Goal: Task Accomplishment & Management: Use online tool/utility

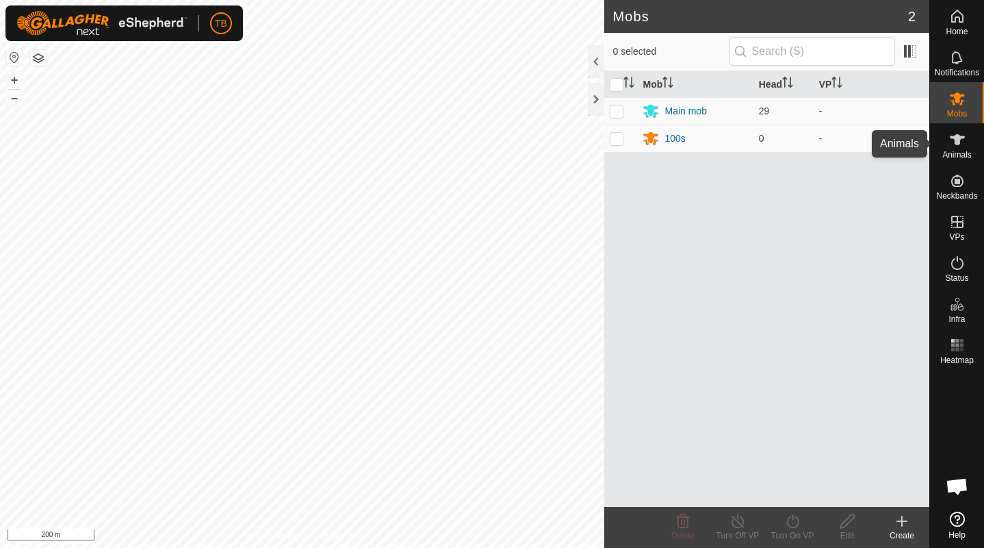
click at [959, 138] on icon at bounding box center [957, 139] width 15 height 11
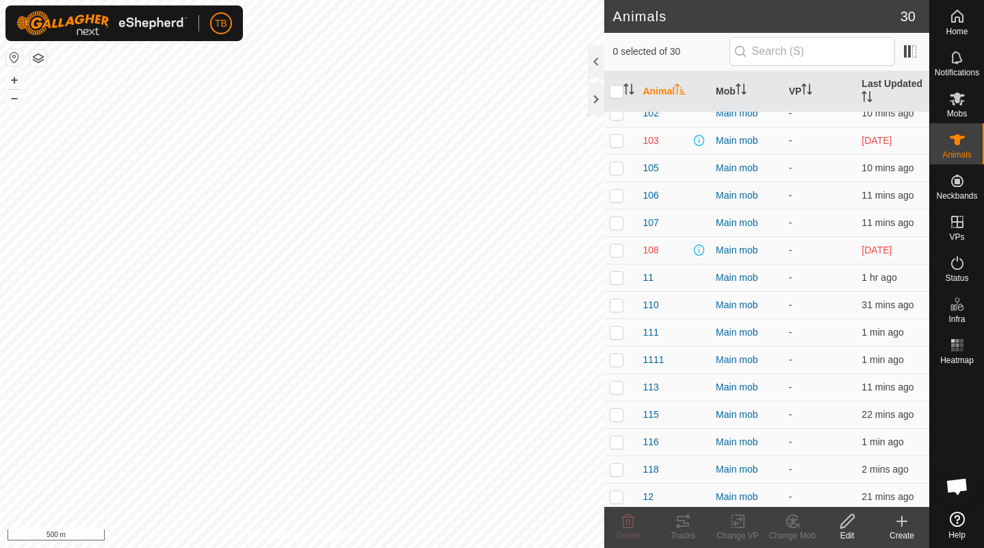
scroll to position [53, 0]
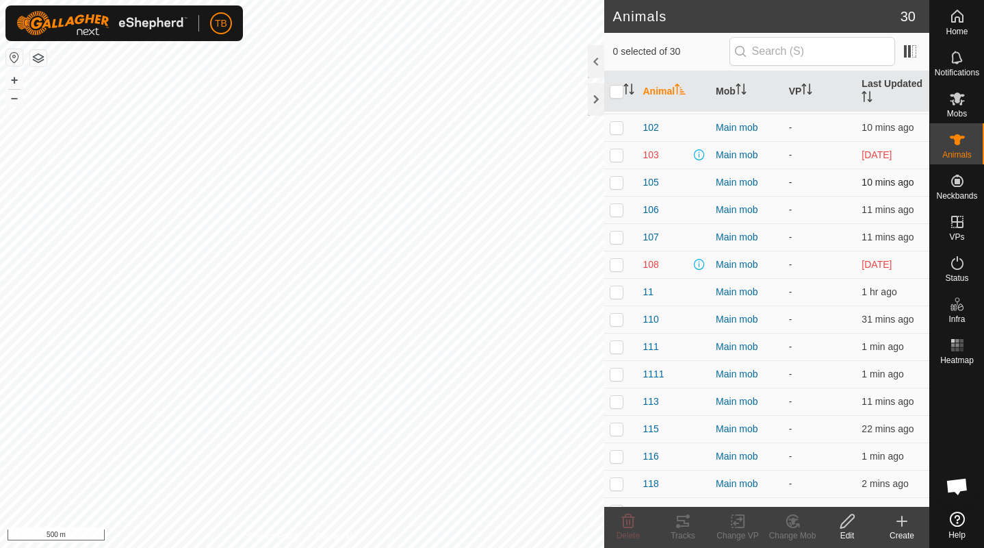
click at [619, 184] on p-checkbox at bounding box center [617, 182] width 14 height 11
checkbox input "true"
click at [617, 207] on p-checkbox at bounding box center [617, 209] width 14 height 11
checkbox input "true"
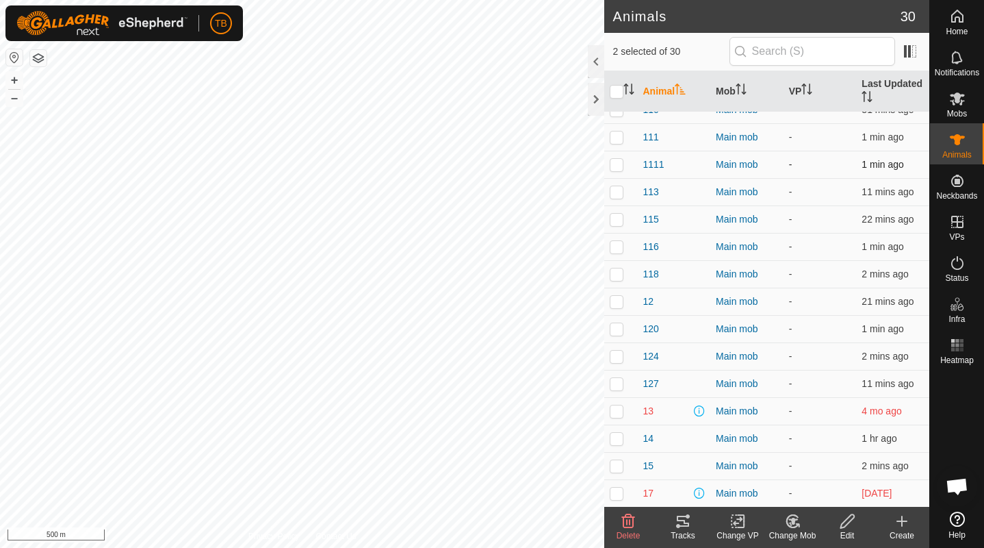
scroll to position [263, 0]
click at [619, 463] on p-checkbox at bounding box center [617, 464] width 14 height 11
checkbox input "true"
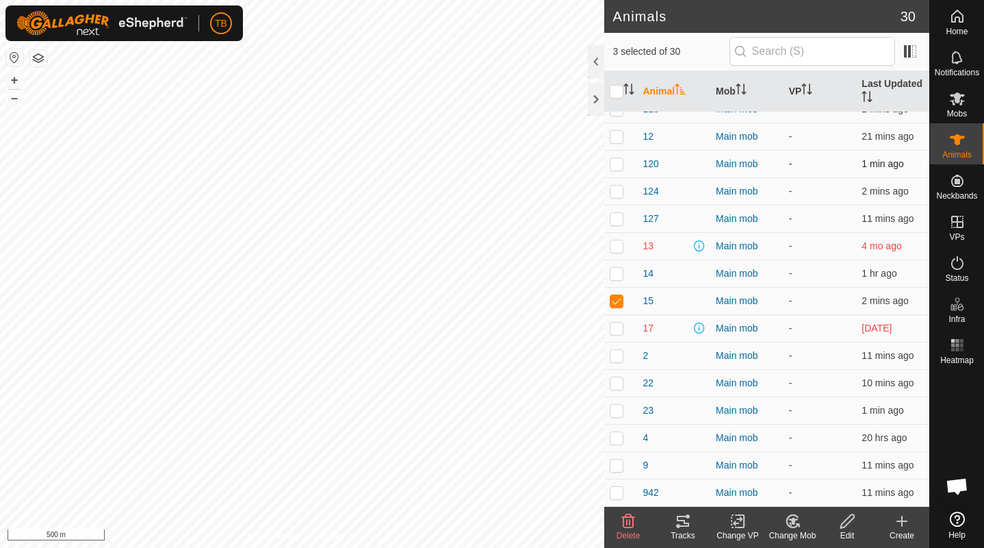
scroll to position [427, 0]
click at [616, 385] on p-checkbox at bounding box center [617, 382] width 14 height 11
checkbox input "true"
click at [619, 411] on p-checkbox at bounding box center [617, 410] width 14 height 11
checkbox input "true"
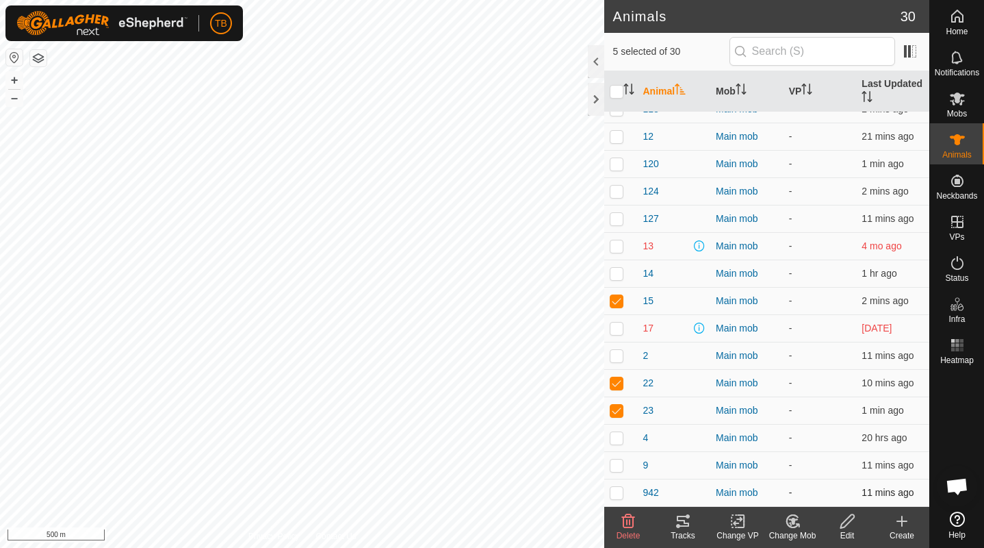
click at [615, 494] on p-checkbox at bounding box center [617, 492] width 14 height 11
checkbox input "true"
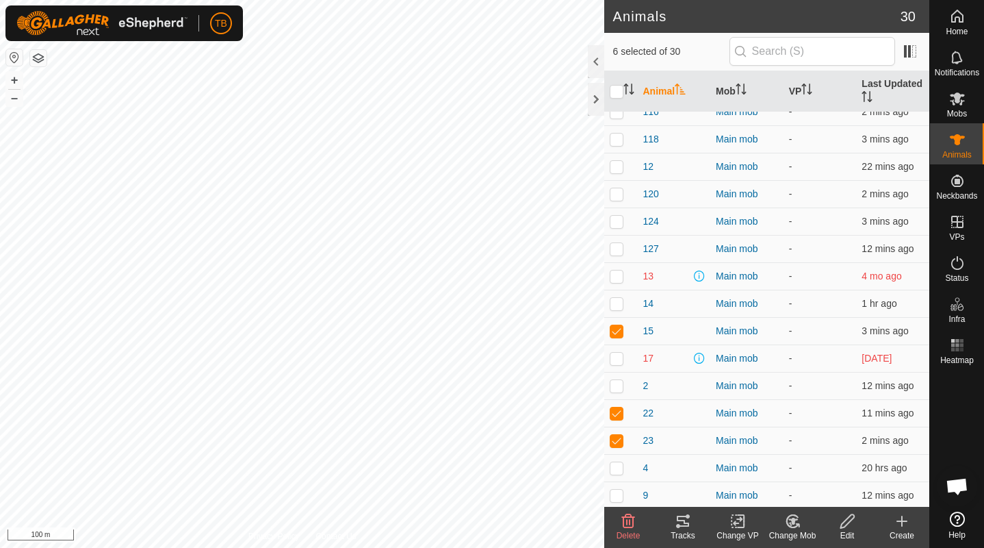
scroll to position [398, 0]
click at [620, 491] on p-checkbox at bounding box center [617, 493] width 14 height 11
checkbox input "true"
click at [740, 519] on icon at bounding box center [738, 521] width 10 height 9
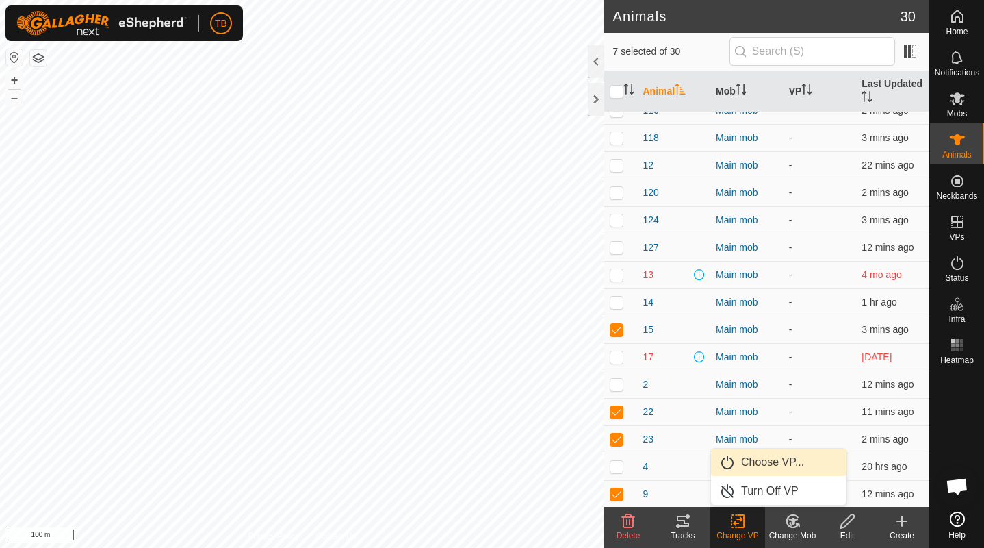
click at [770, 459] on link "Choose VP..." at bounding box center [779, 461] width 136 height 27
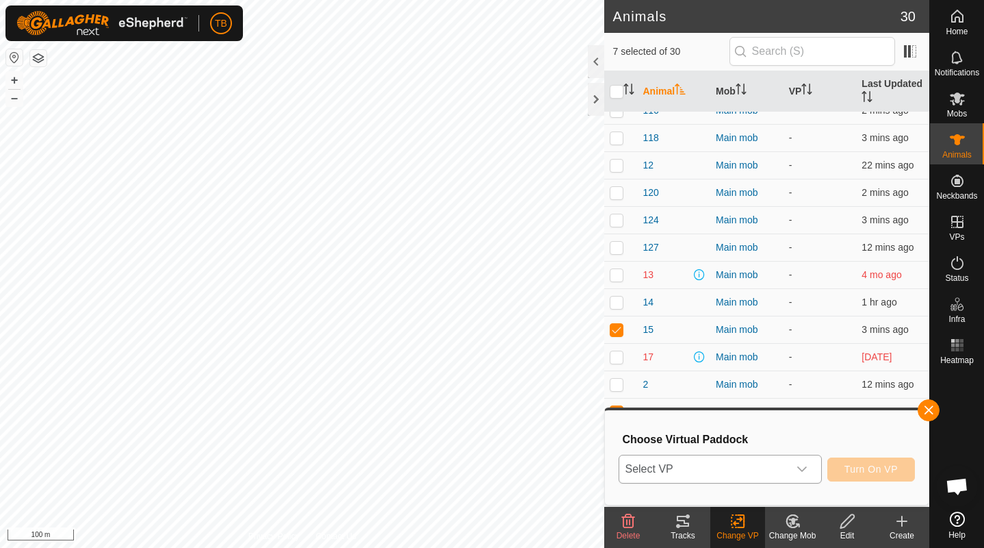
click at [743, 472] on span "Select VP" at bounding box center [703, 468] width 168 height 27
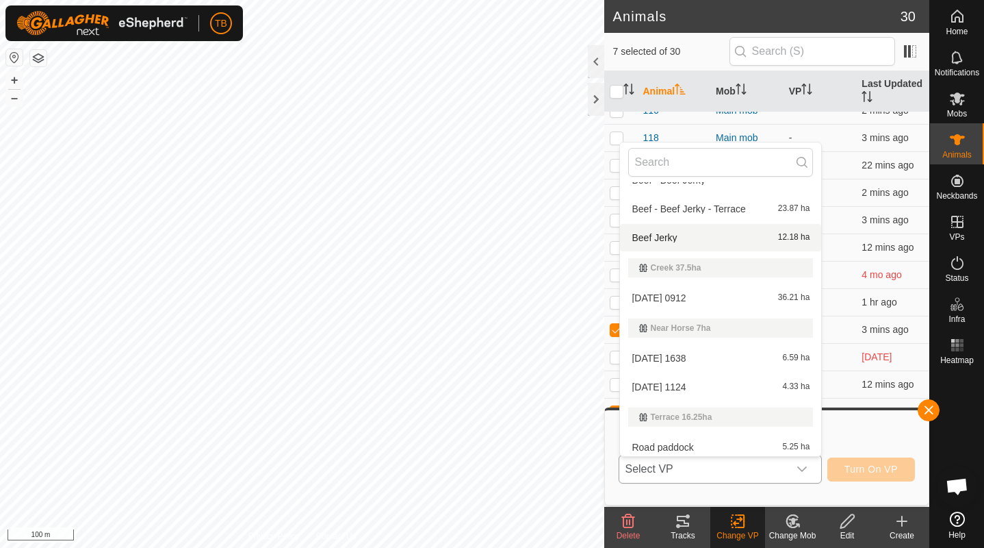
scroll to position [228, 0]
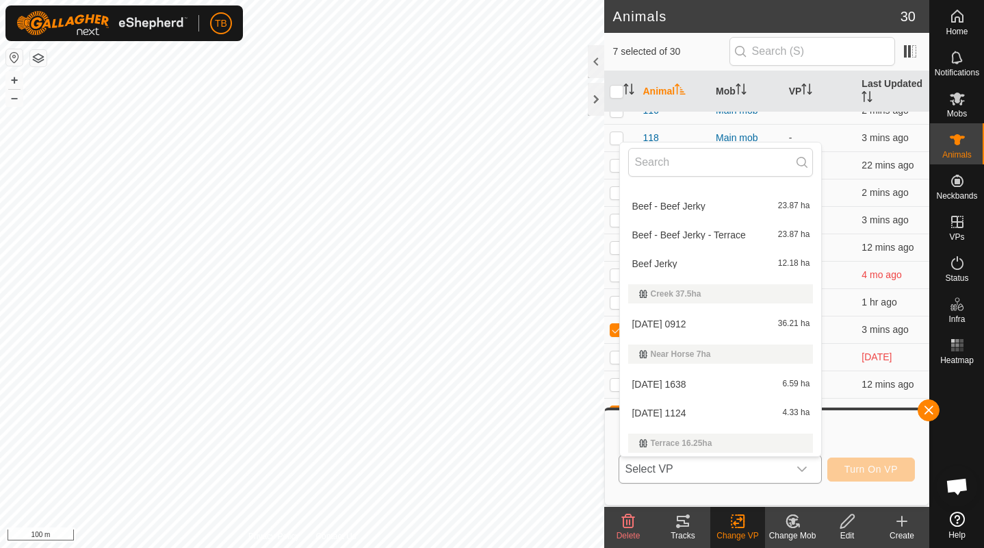
click at [643, 294] on div "Creek 37.5ha" at bounding box center [720, 294] width 163 height 8
click at [644, 294] on div "Creek 37.5ha" at bounding box center [720, 294] width 163 height 8
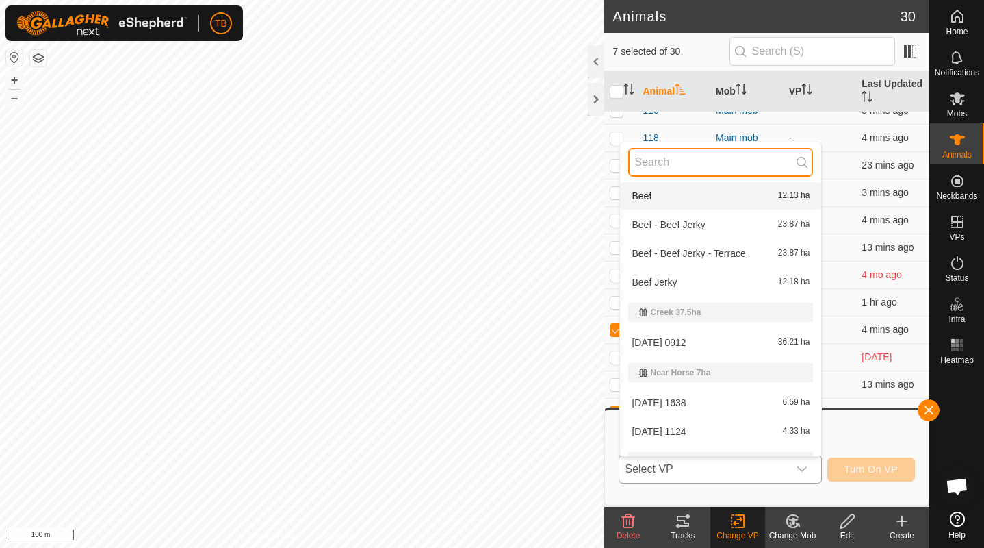
click at [665, 159] on input "text" at bounding box center [720, 162] width 185 height 29
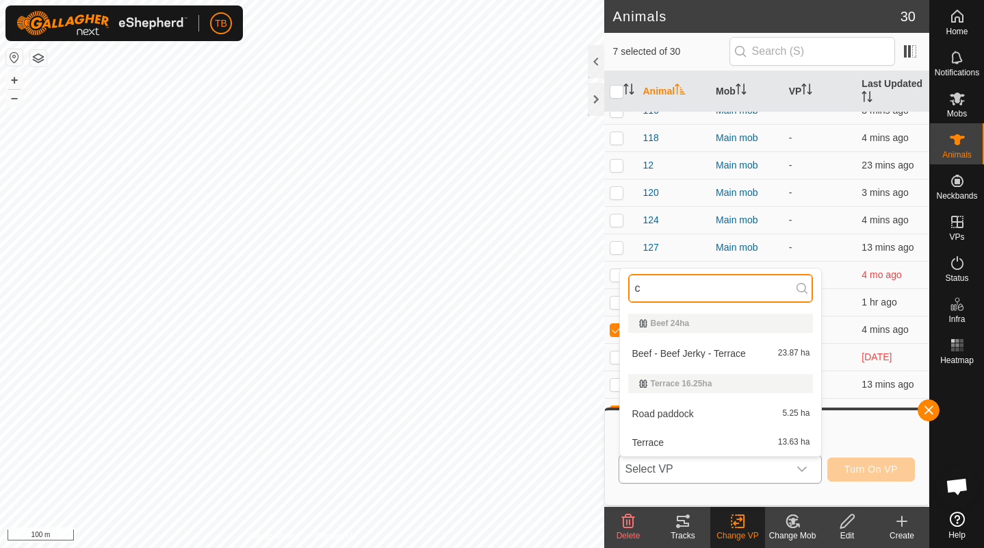
scroll to position [0, 0]
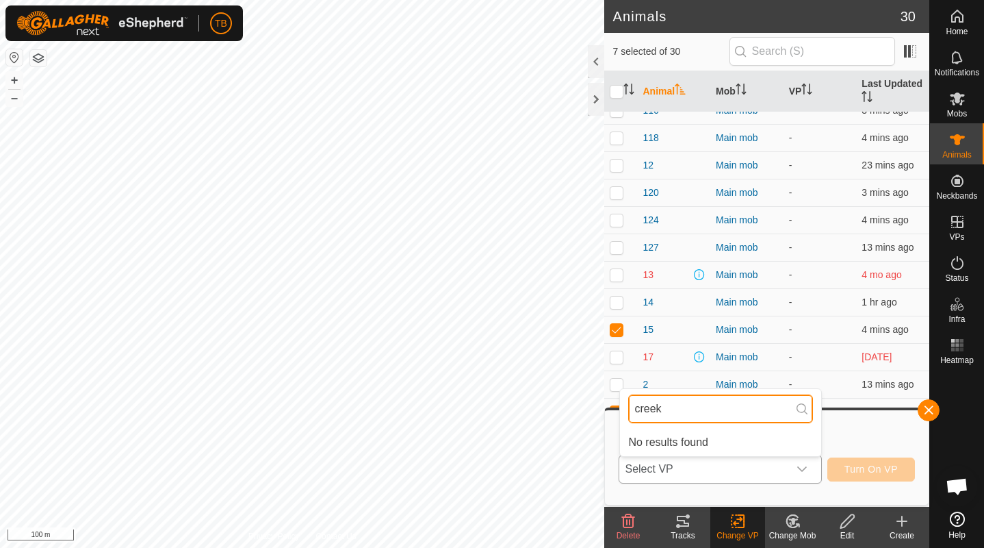
click at [677, 409] on input "creek" at bounding box center [720, 408] width 185 height 29
type input "c"
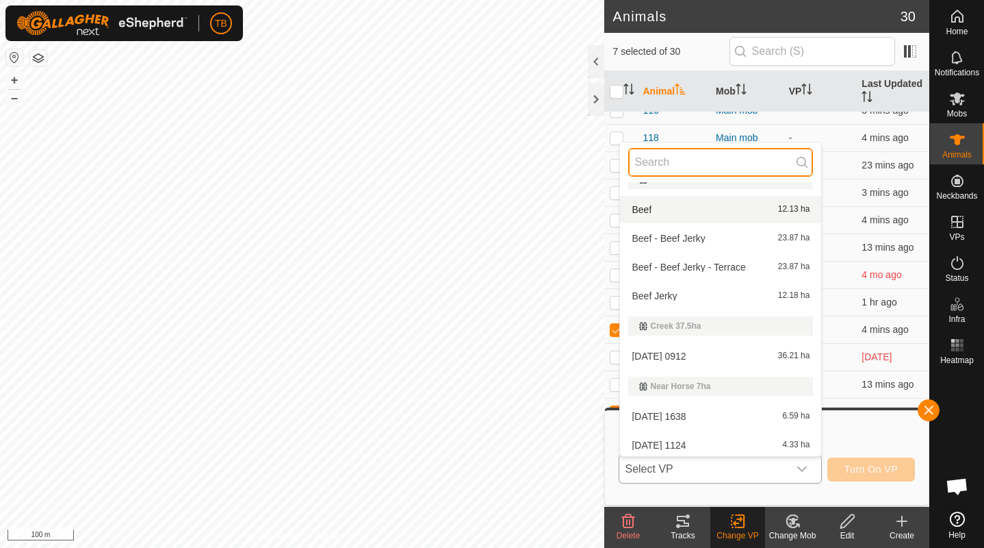
scroll to position [199, 0]
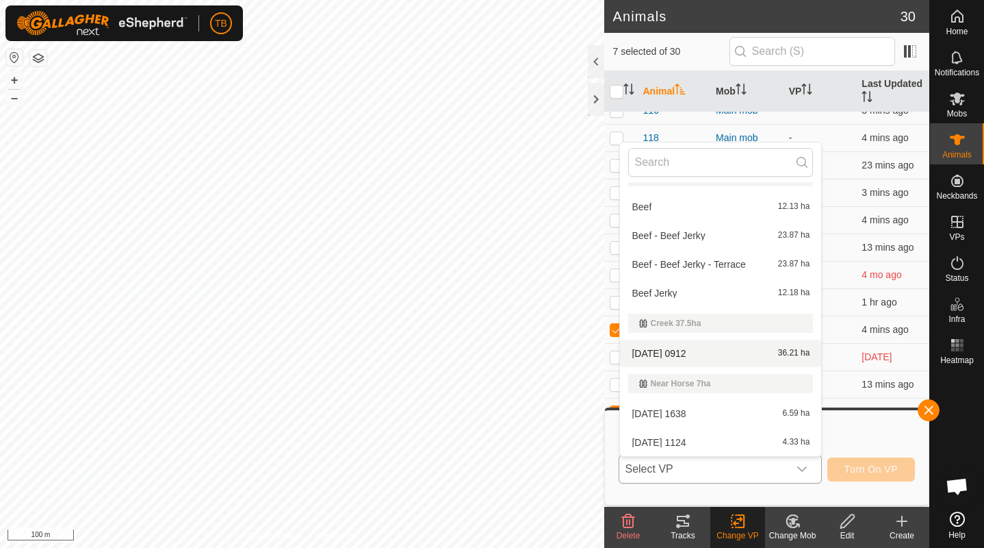
click at [644, 322] on div "Creek 37.5ha" at bounding box center [720, 323] width 163 height 8
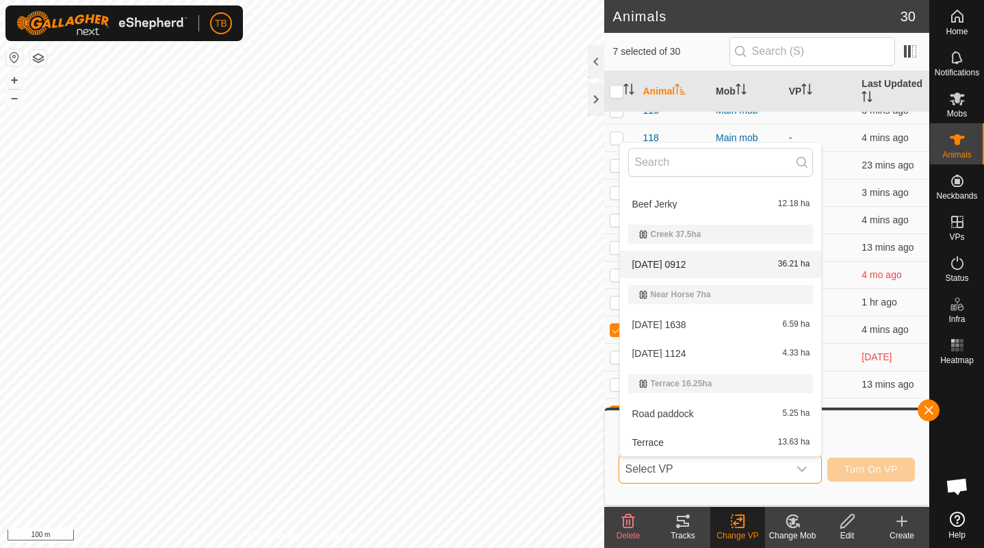
scroll to position [287, 0]
click at [667, 264] on li "[DATE] 0912 36.21 ha" at bounding box center [720, 264] width 201 height 27
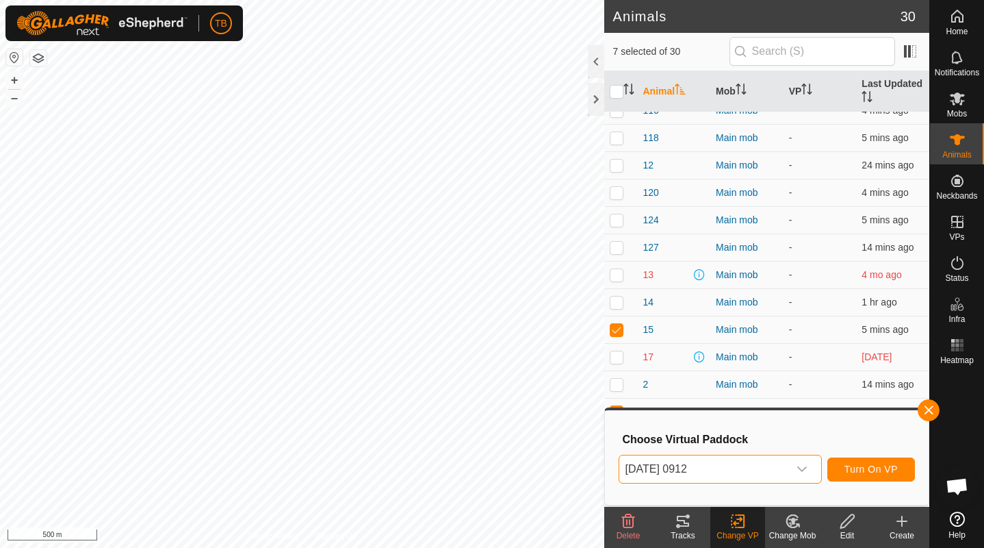
click at [869, 465] on span "Turn On VP" at bounding box center [871, 468] width 53 height 11
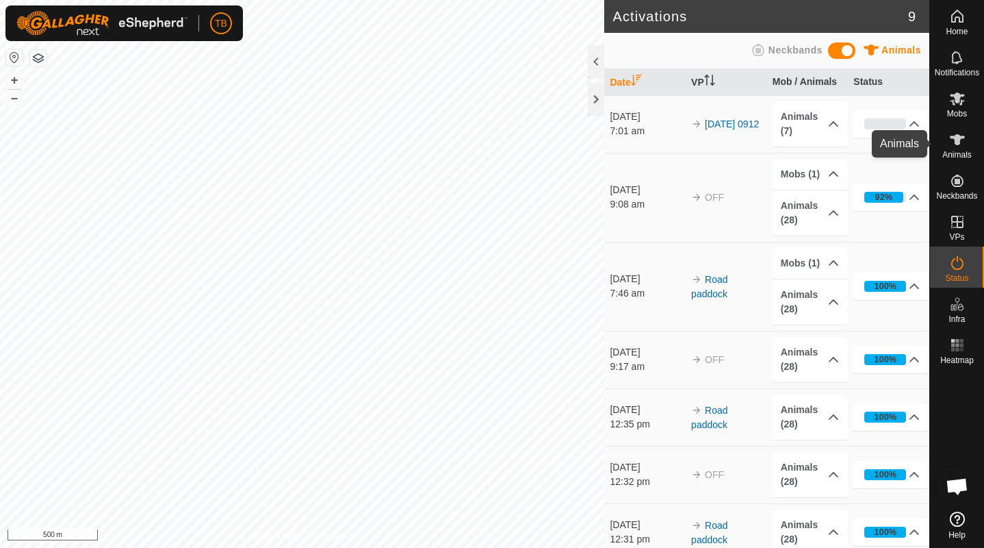
click at [958, 142] on icon at bounding box center [957, 139] width 15 height 11
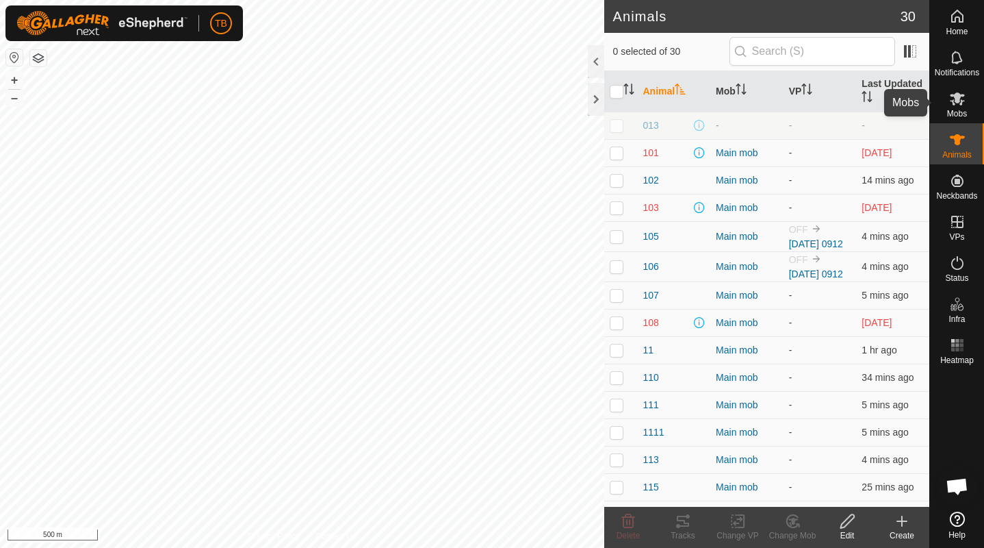
click at [958, 97] on icon at bounding box center [957, 98] width 15 height 13
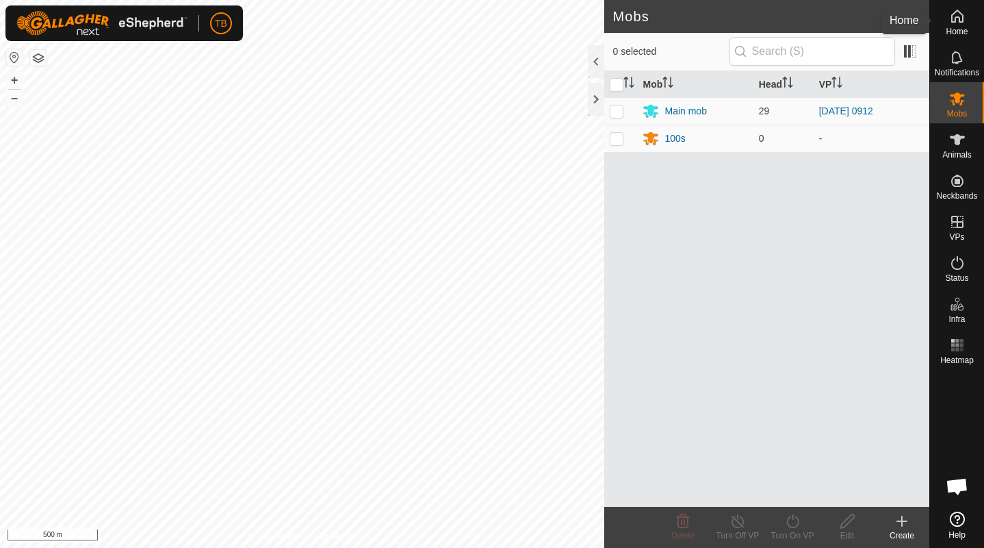
click at [961, 12] on icon at bounding box center [957, 16] width 16 height 16
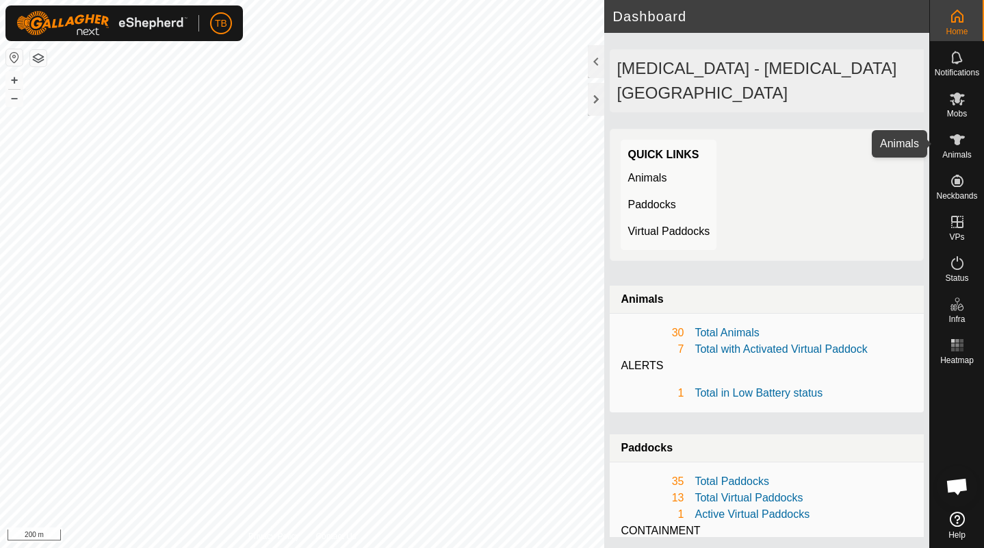
click at [958, 140] on icon at bounding box center [957, 139] width 15 height 11
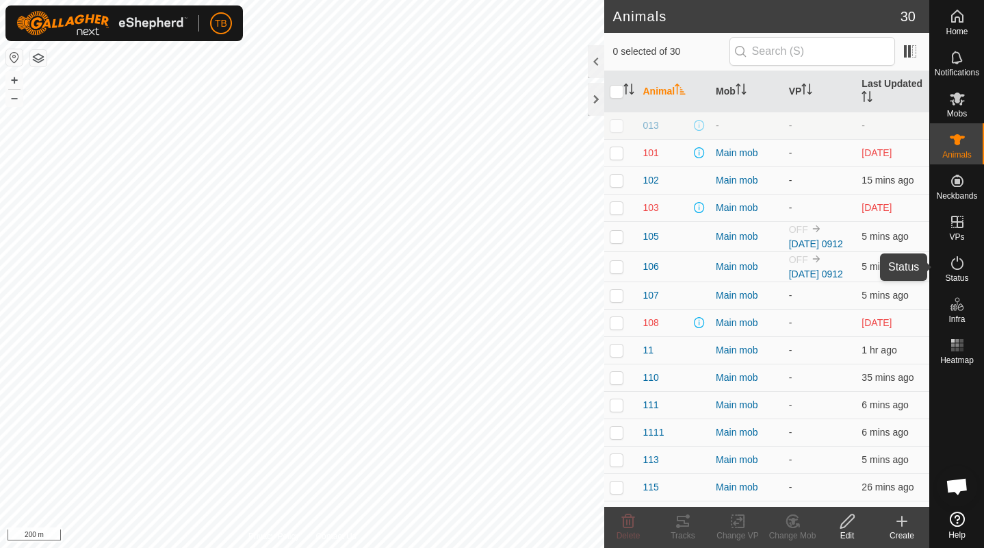
click at [957, 265] on icon at bounding box center [957, 263] width 16 height 16
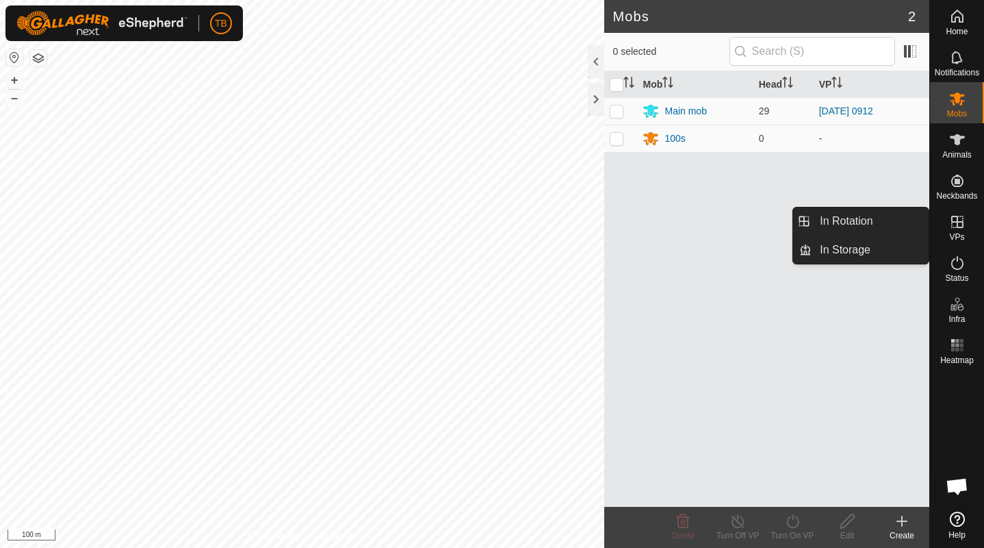
click at [960, 220] on icon at bounding box center [957, 222] width 16 height 16
click at [957, 222] on icon at bounding box center [957, 222] width 12 height 12
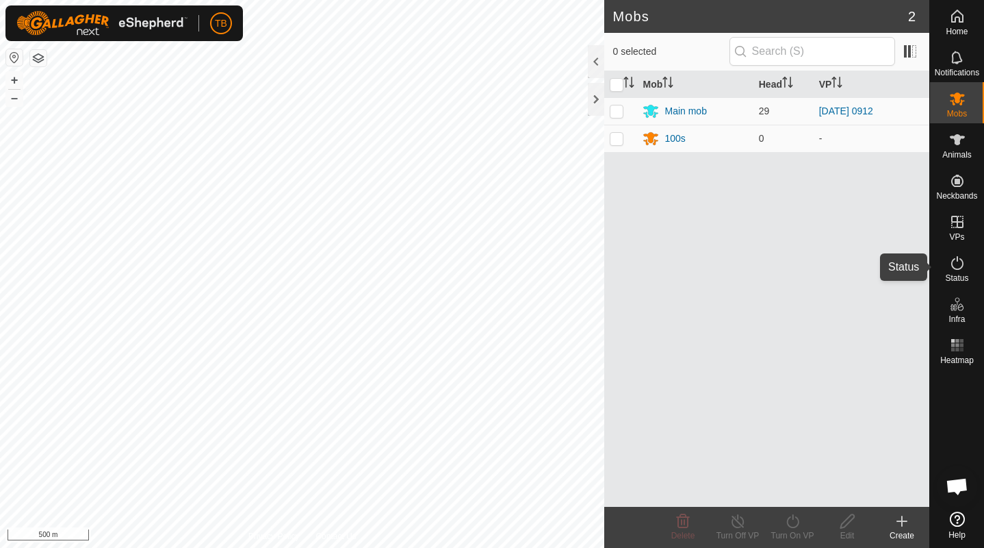
click at [960, 265] on icon at bounding box center [957, 263] width 16 height 16
